Goal: Check status: Check status

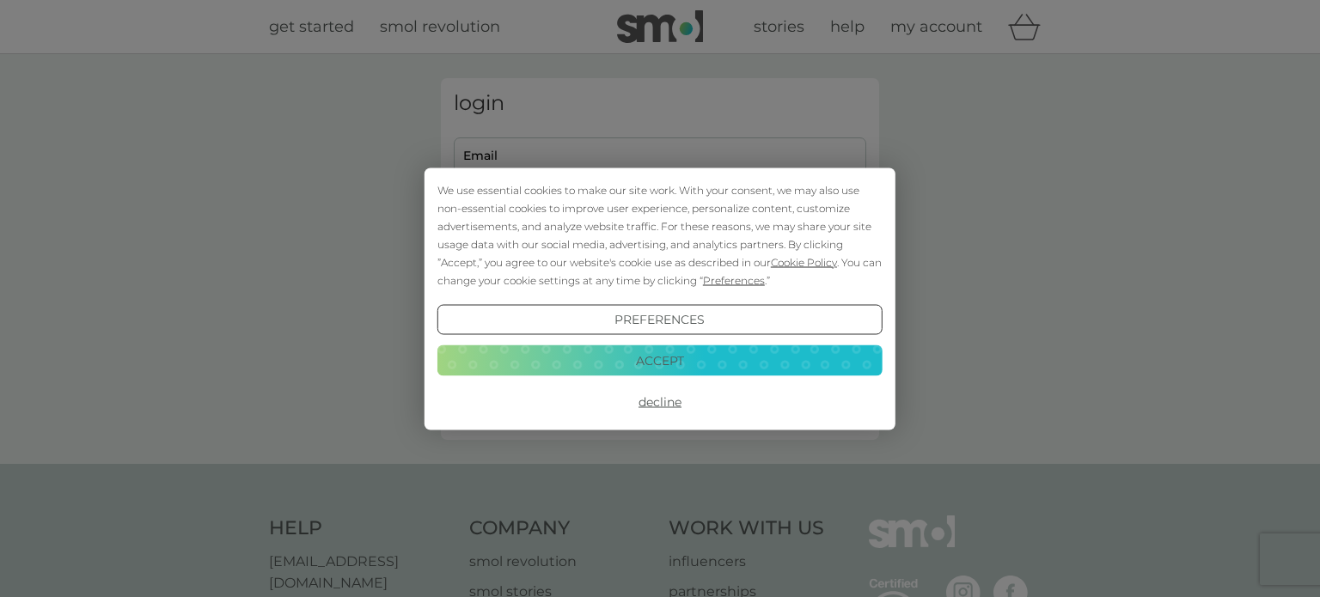
click at [662, 358] on button "Accept" at bounding box center [659, 360] width 445 height 31
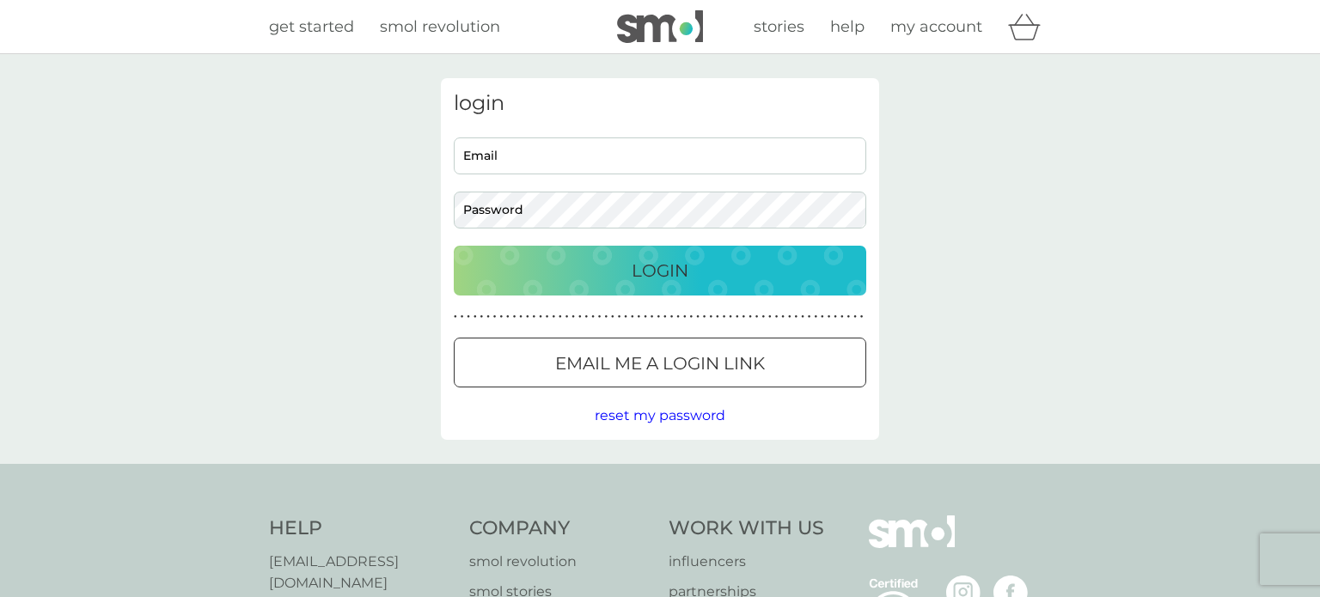
click at [567, 150] on input "Email" at bounding box center [660, 156] width 413 height 37
type input "[EMAIL_ADDRESS][DOMAIN_NAME]"
click at [454, 246] on button "Login" at bounding box center [660, 271] width 413 height 50
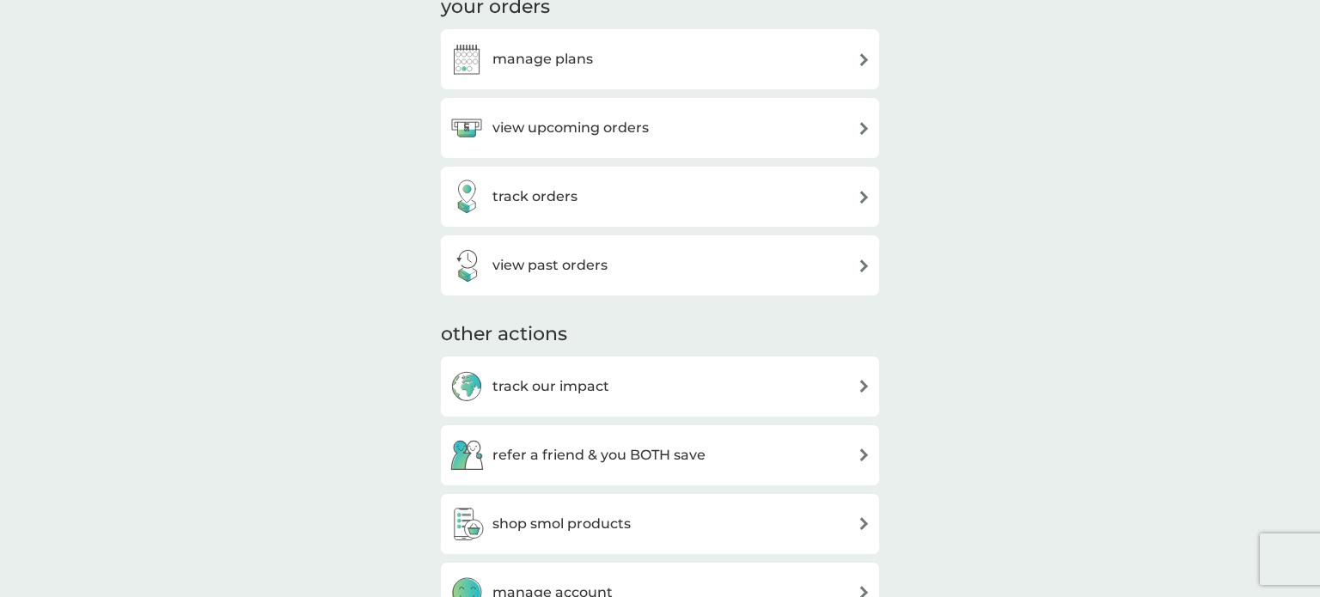
click at [580, 214] on div "track orders" at bounding box center [659, 197] width 421 height 34
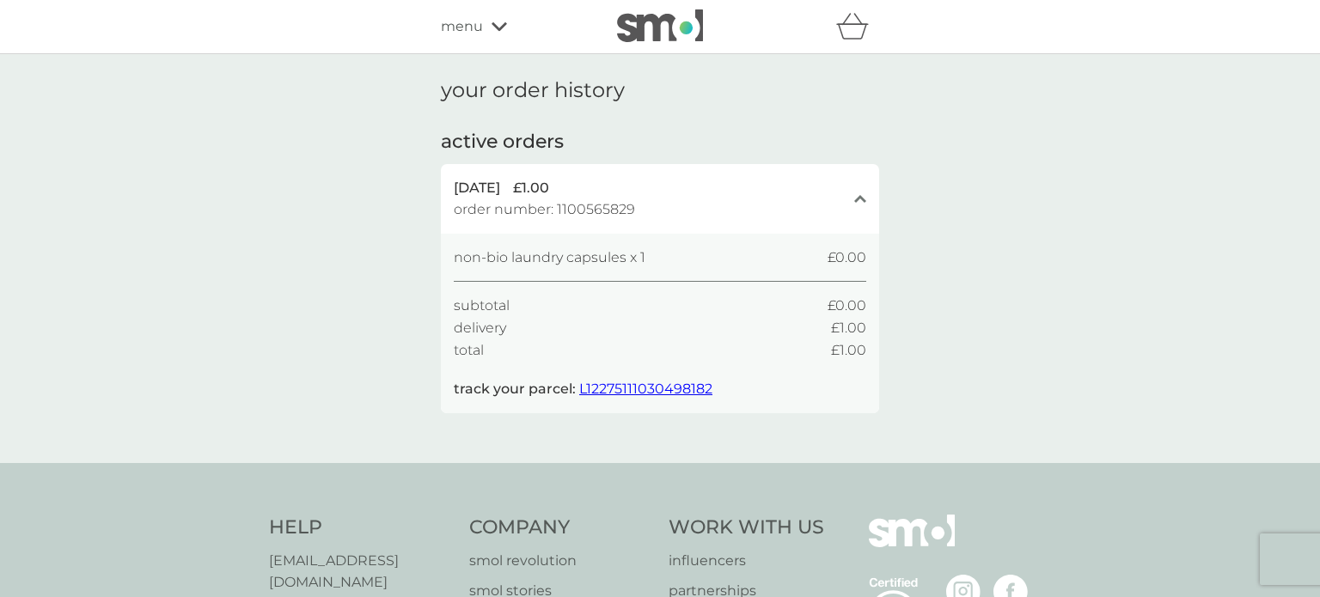
click at [668, 389] on span "L12275111030498182" at bounding box center [645, 389] width 133 height 16
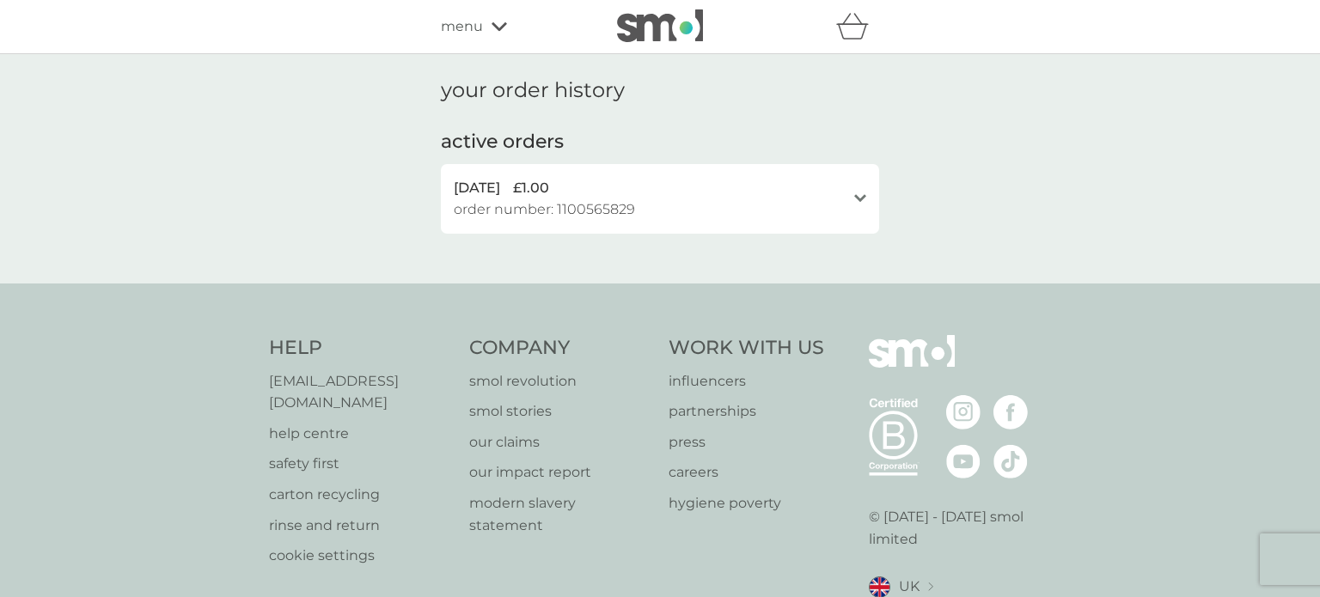
click at [855, 193] on div "open" at bounding box center [860, 199] width 12 height 14
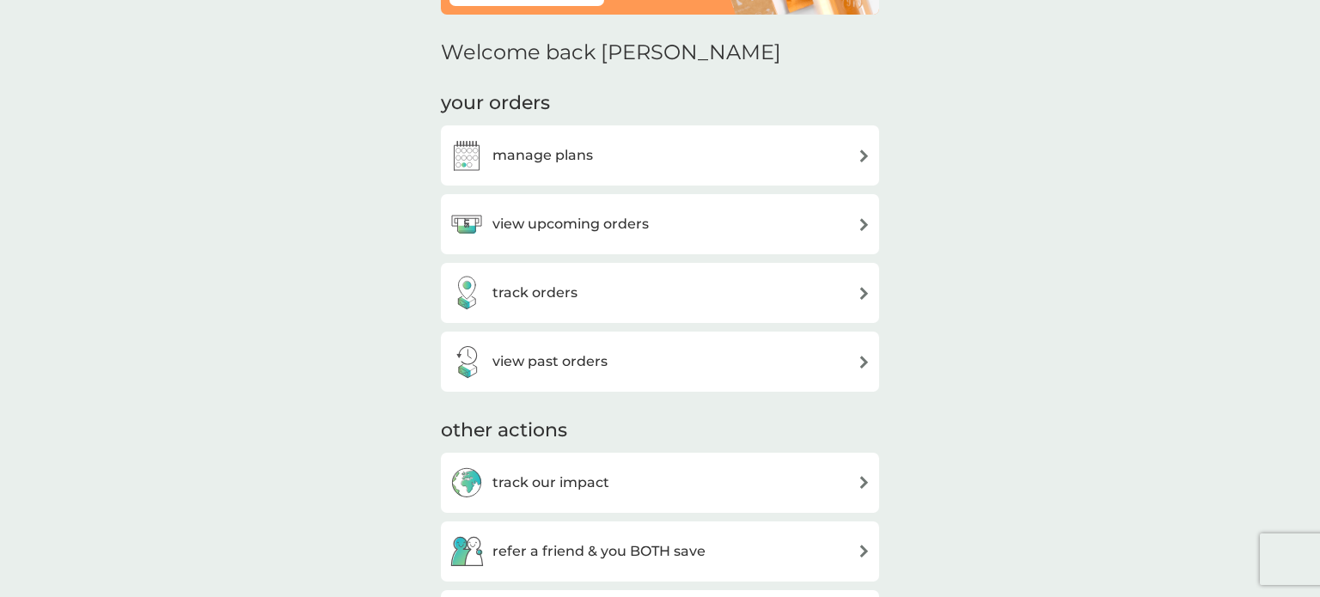
scroll to position [61, 0]
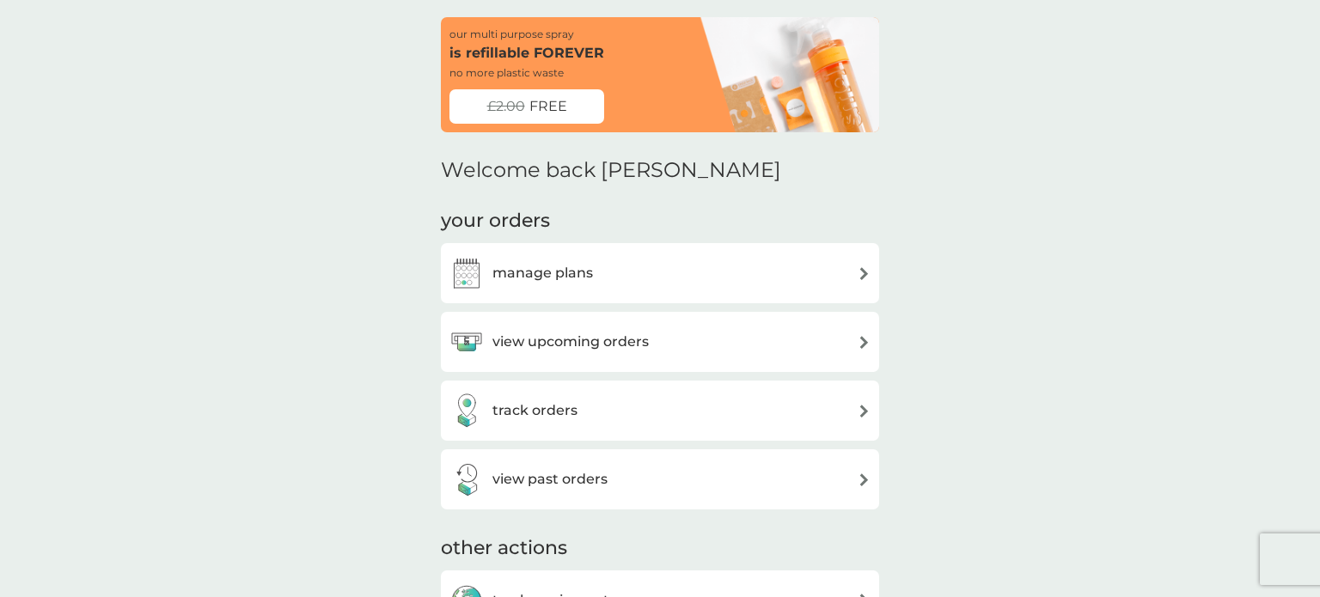
click at [614, 280] on div "manage plans" at bounding box center [659, 273] width 421 height 34
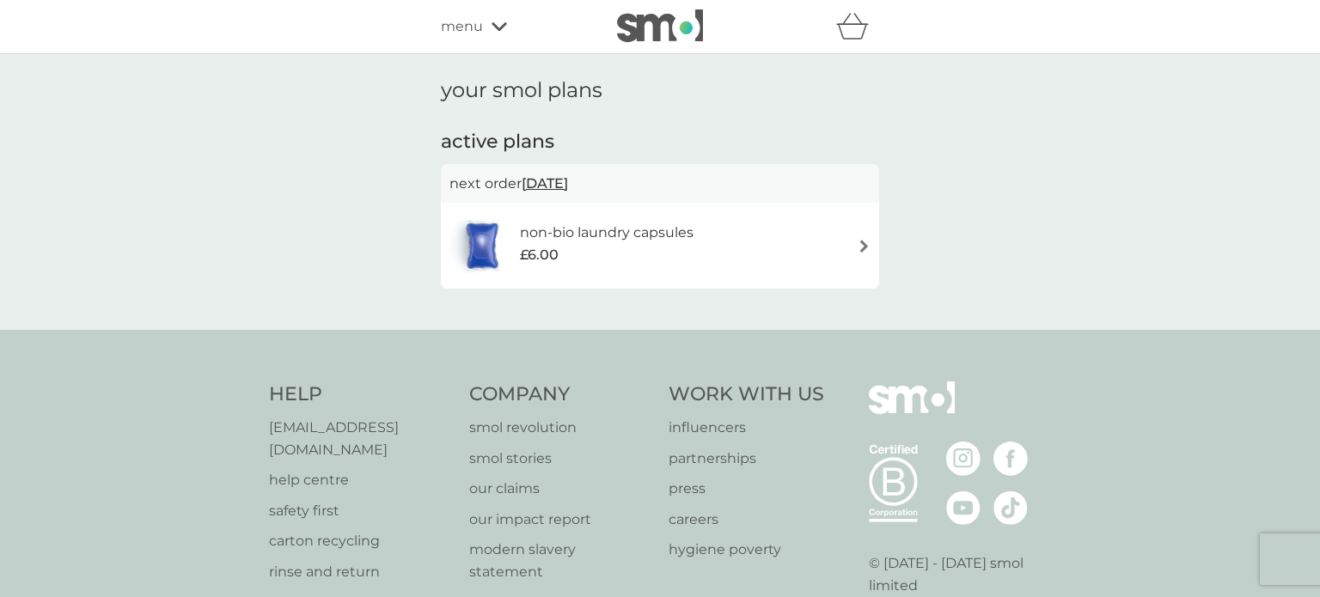
click at [762, 230] on div "non-bio laundry capsules £6.00" at bounding box center [659, 246] width 421 height 60
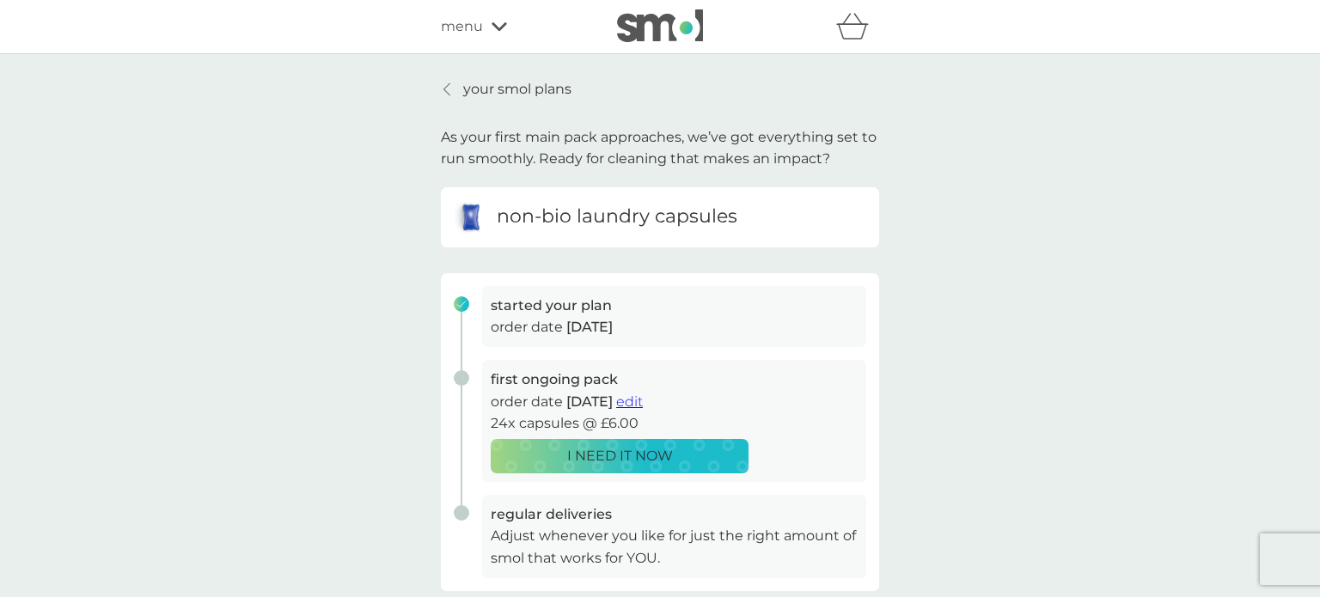
click at [482, 32] on div "menu" at bounding box center [514, 26] width 146 height 22
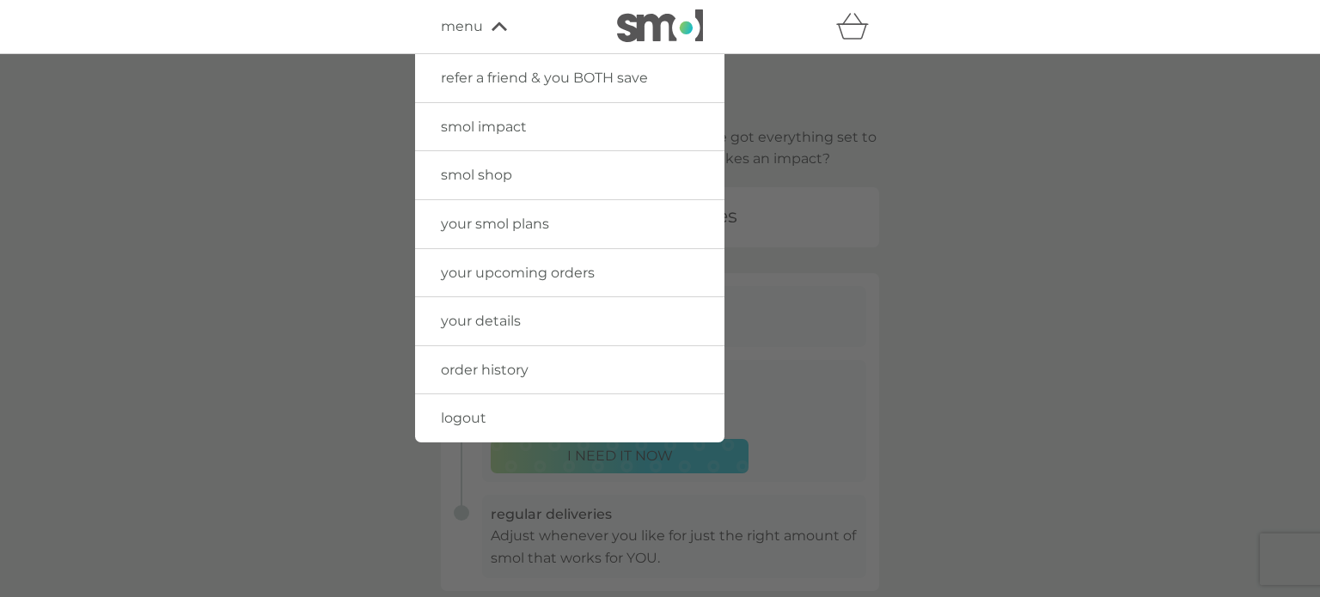
click at [879, 268] on div at bounding box center [660, 352] width 1320 height 597
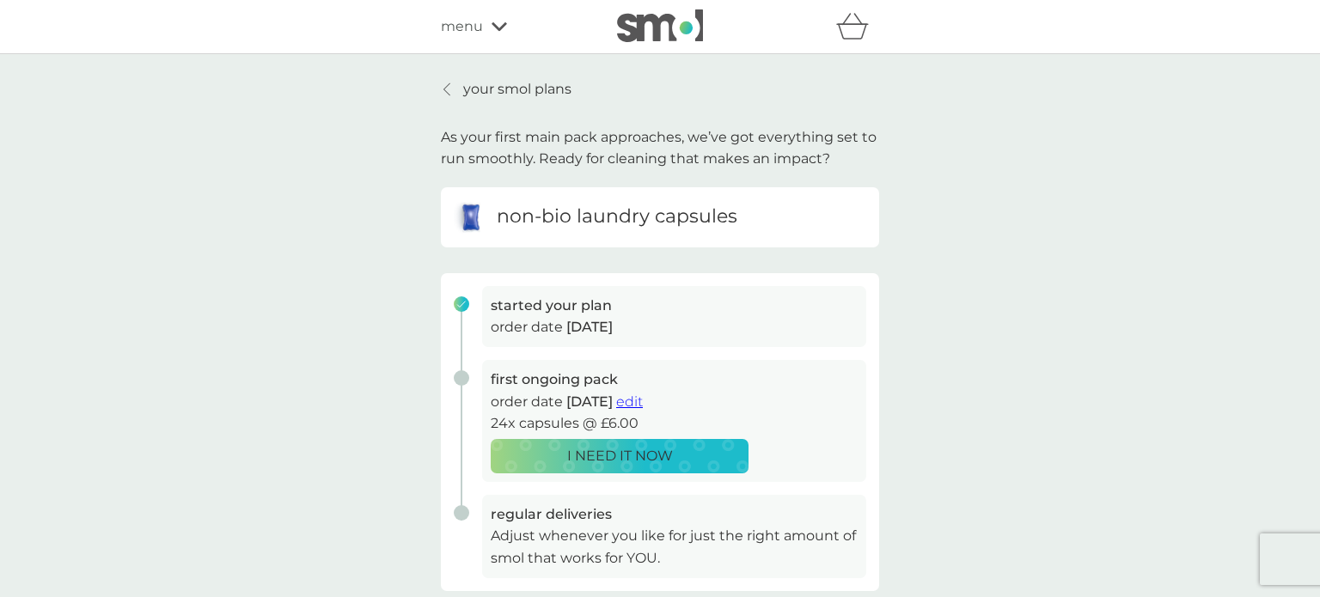
click at [455, 76] on div "your smol plans As your first main pack approaches, we’ve got everything set to…" at bounding box center [660, 423] width 1320 height 739
click at [445, 85] on icon at bounding box center [446, 90] width 7 height 14
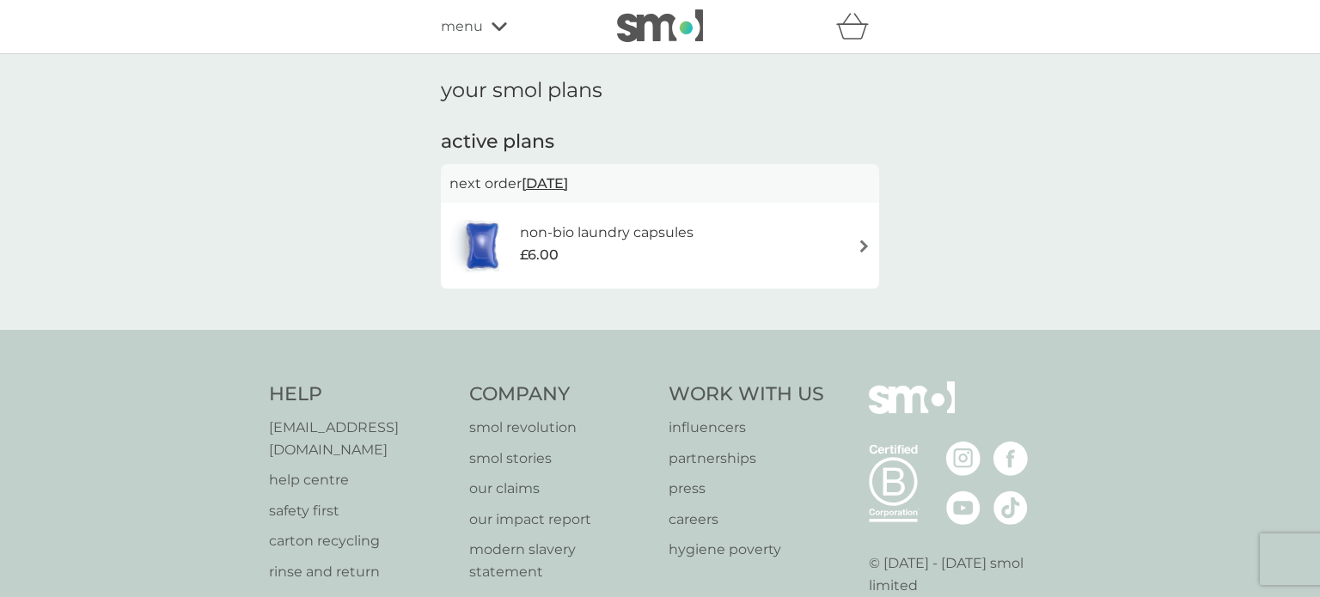
click at [494, 22] on icon at bounding box center [499, 26] width 15 height 10
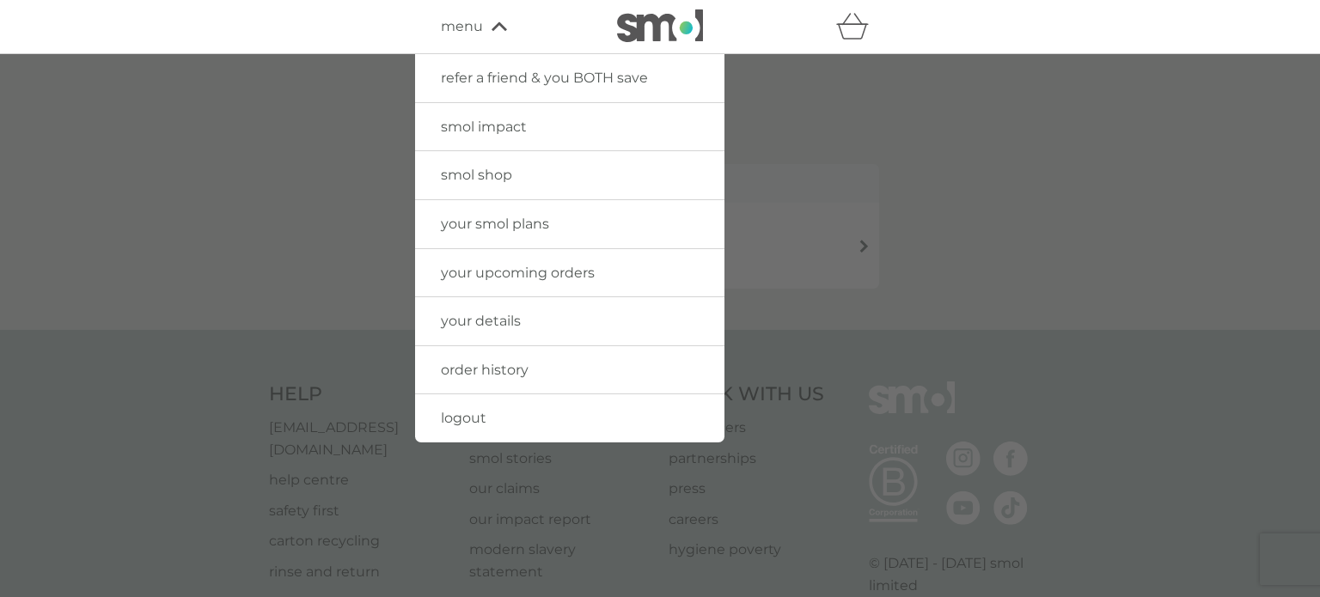
click at [509, 275] on span "your upcoming orders" at bounding box center [518, 273] width 154 height 16
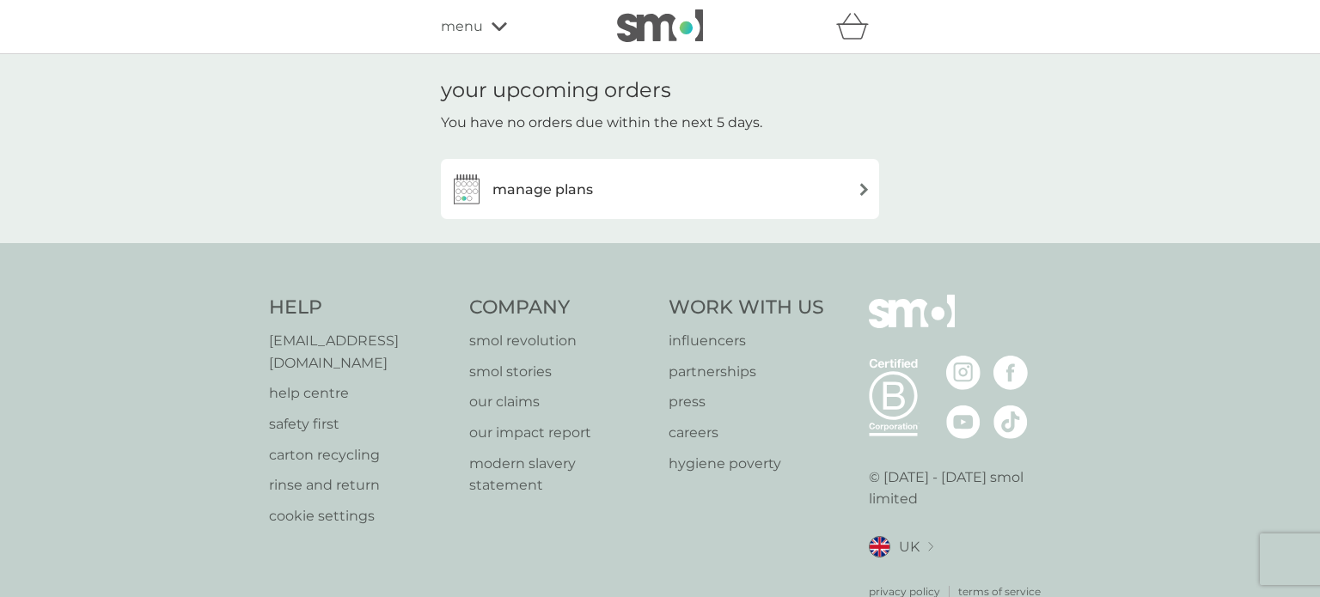
click at [642, 15] on img at bounding box center [660, 25] width 86 height 33
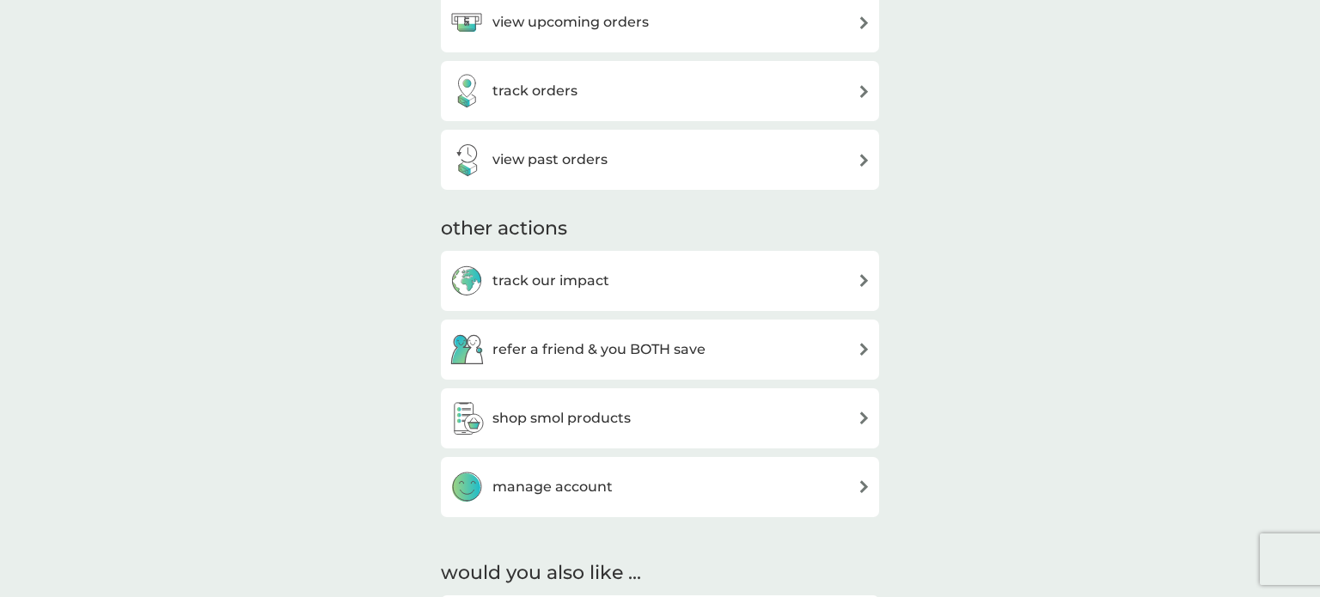
scroll to position [382, 0]
click at [577, 348] on h3 "refer a friend & you BOTH save" at bounding box center [598, 349] width 213 height 22
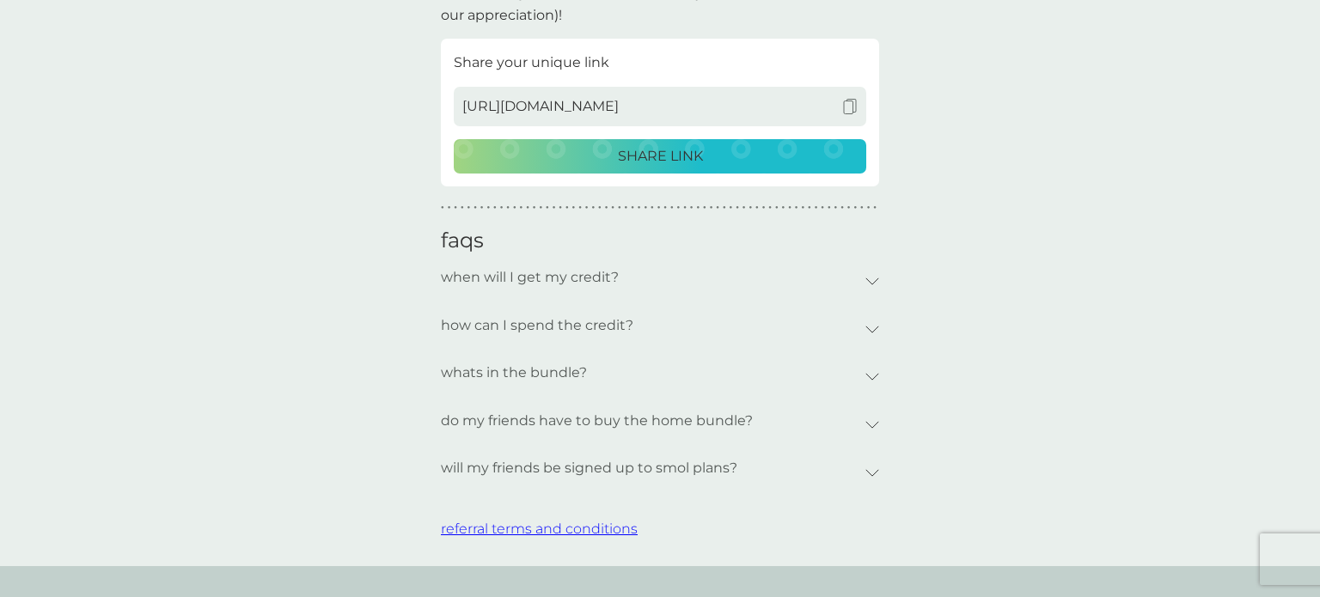
scroll to position [500, 0]
click at [584, 373] on p "whats in the bundle?" at bounding box center [514, 371] width 146 height 40
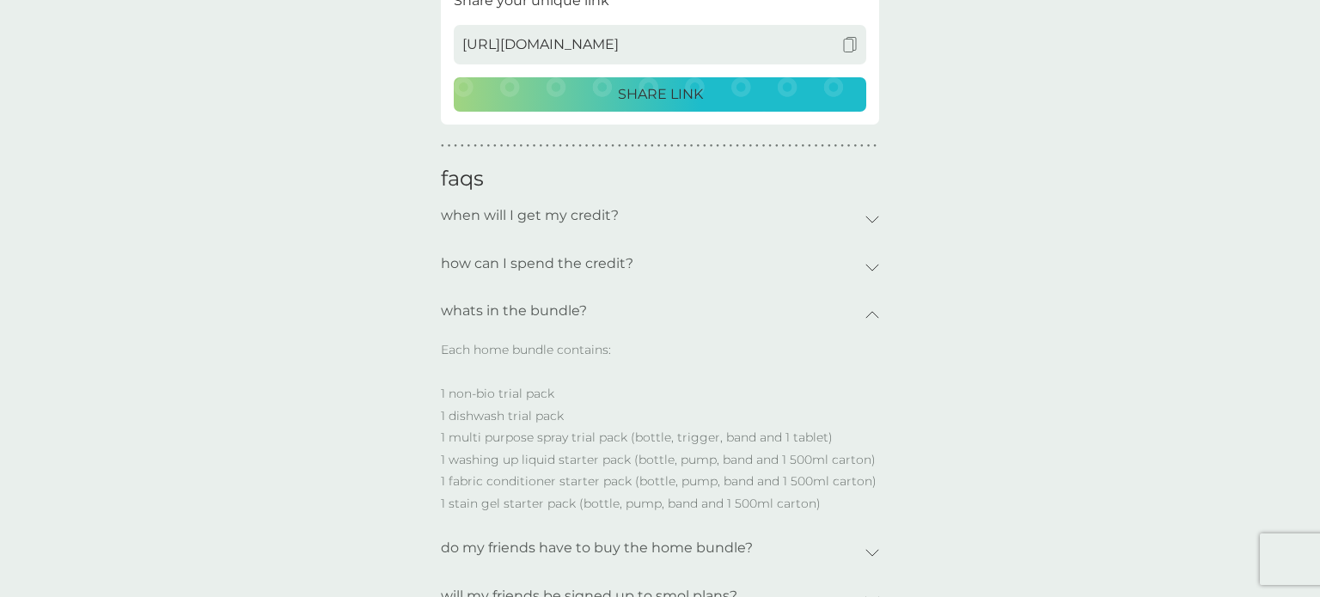
scroll to position [557, 0]
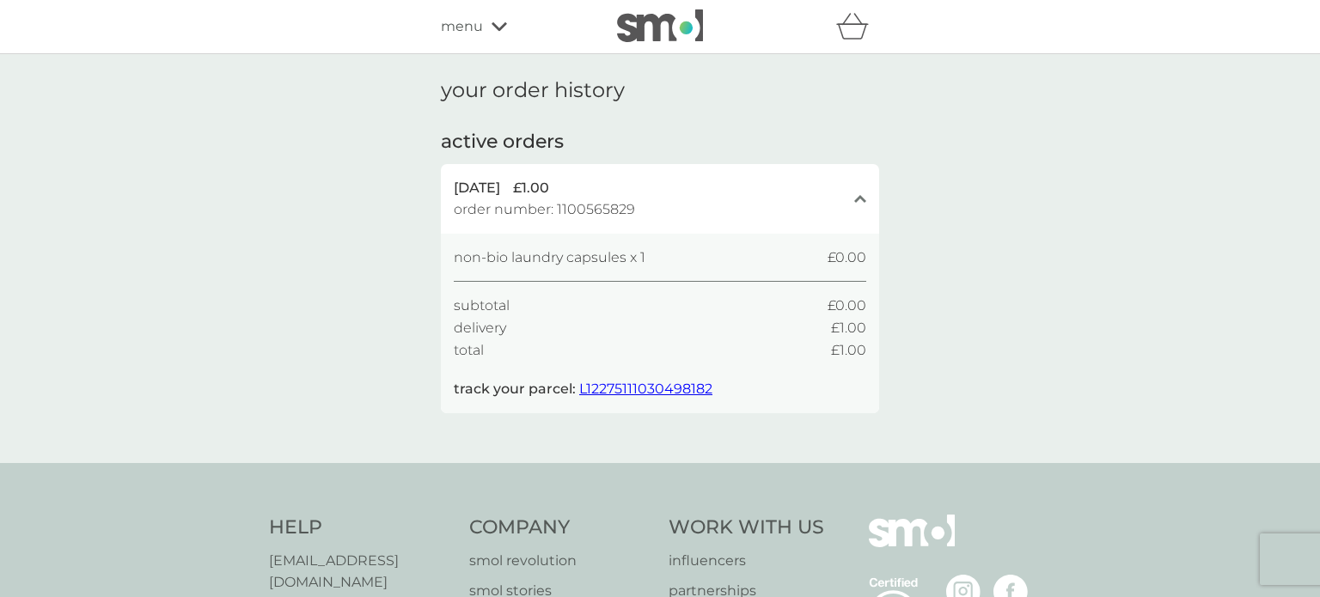
click at [626, 387] on span "L12275111030498182" at bounding box center [645, 389] width 133 height 16
